Goal: Navigation & Orientation: Find specific page/section

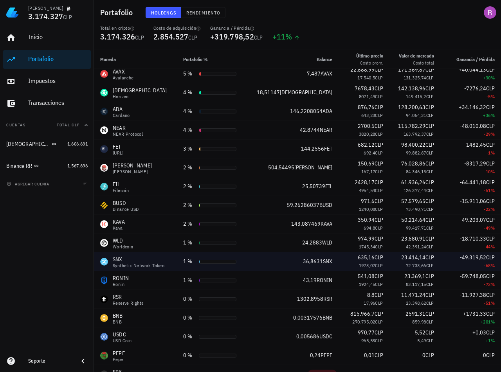
scroll to position [78, 0]
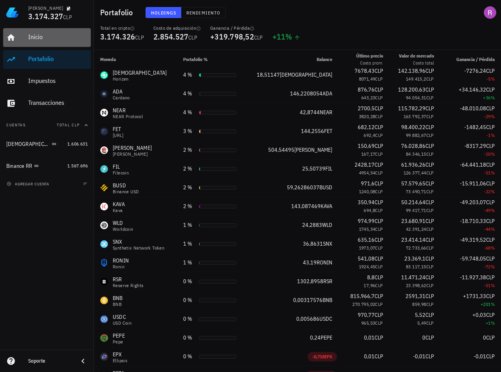
click at [40, 39] on div "Inicio" at bounding box center [57, 36] width 59 height 7
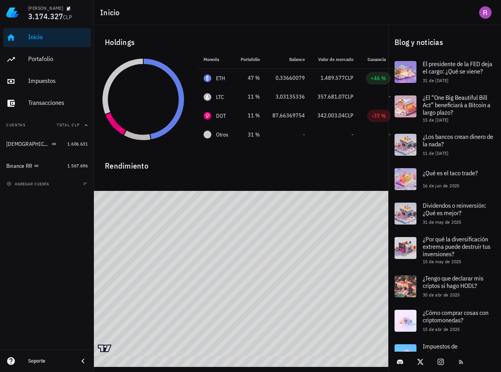
click at [42, 41] on div "Inicio" at bounding box center [57, 38] width 59 height 18
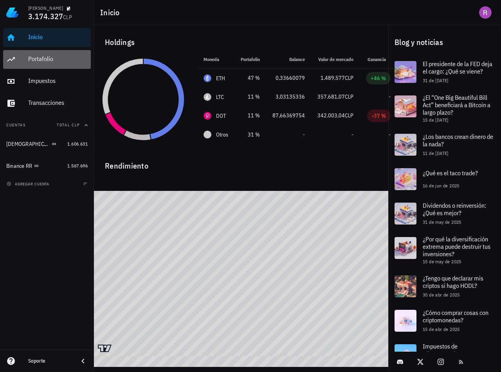
click at [43, 55] on div "Portafolio" at bounding box center [57, 59] width 59 height 18
